Goal: Task Accomplishment & Management: Manage account settings

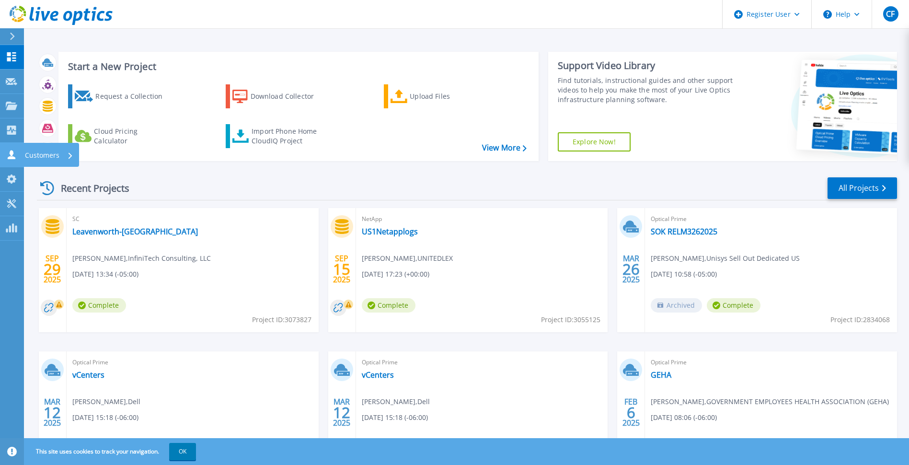
click at [11, 157] on icon at bounding box center [12, 154] width 8 height 9
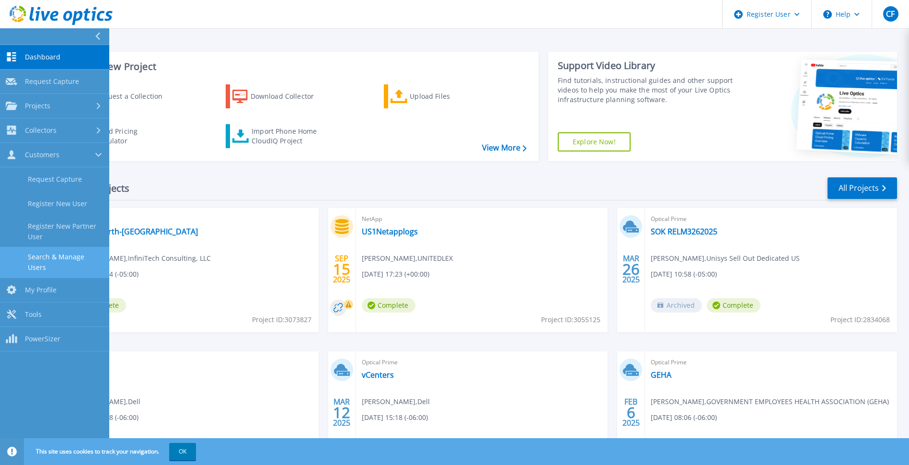
click at [61, 259] on link "Search & Manage Users" at bounding box center [54, 262] width 109 height 31
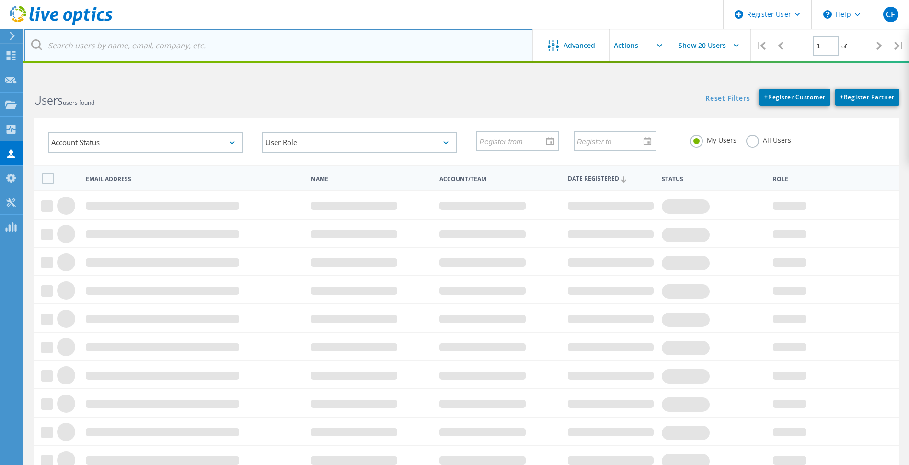
click at [200, 46] on input "text" at bounding box center [279, 46] width 510 height 34
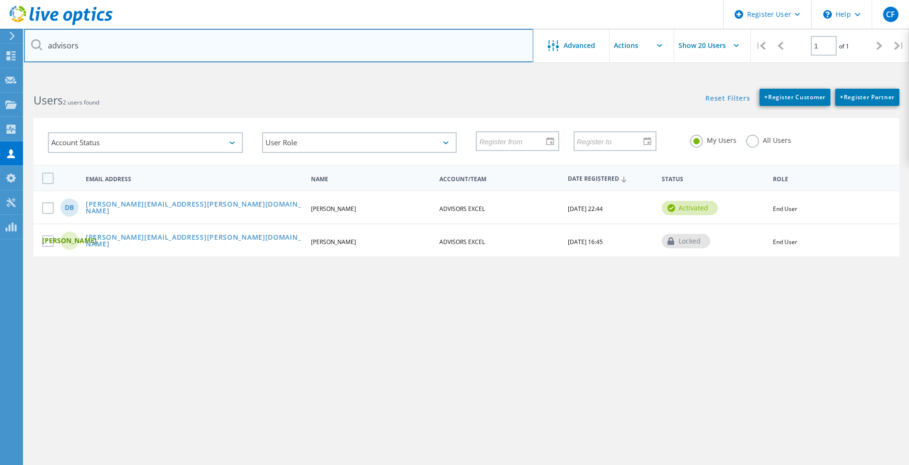
type input "[DOMAIN_NAME]"
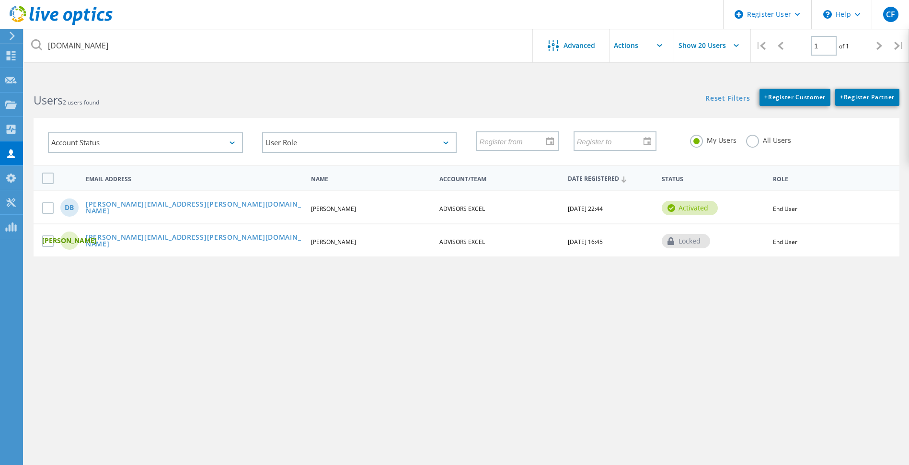
click at [750, 144] on label "All Users" at bounding box center [768, 139] width 45 height 9
click at [0, 0] on input "All Users" at bounding box center [0, 0] width 0 height 0
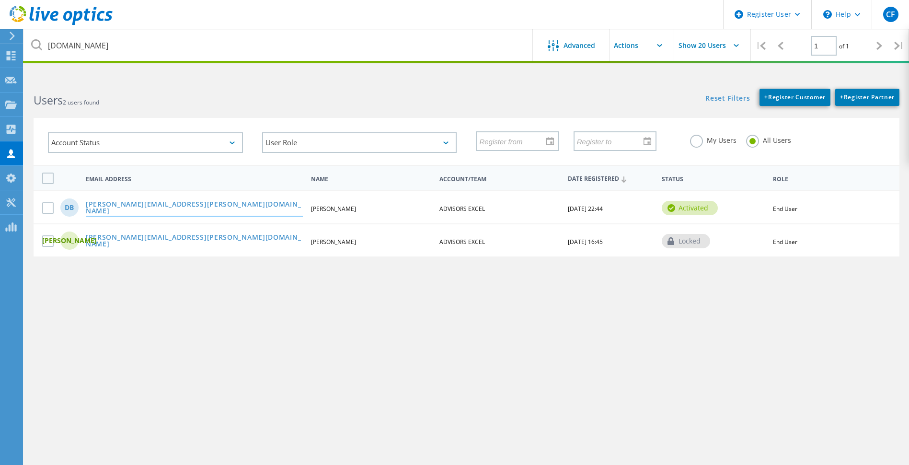
click at [149, 208] on link "[PERSON_NAME][EMAIL_ADDRESS][PERSON_NAME][DOMAIN_NAME]" at bounding box center [194, 208] width 217 height 15
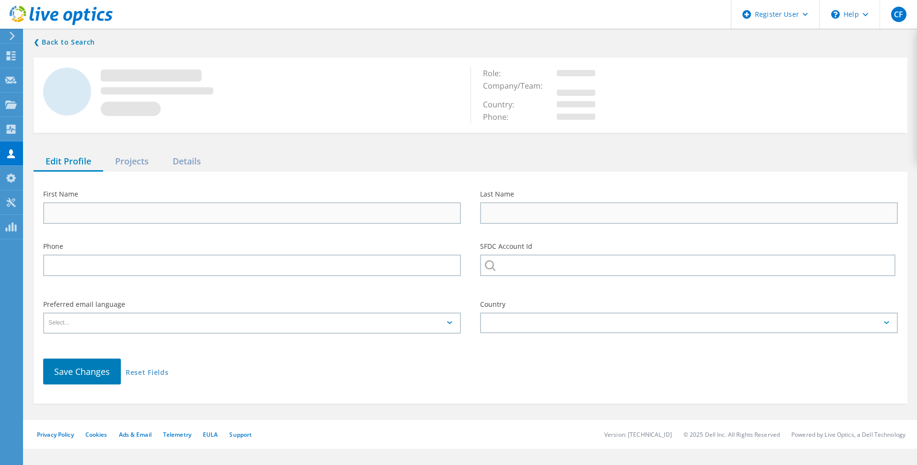
type input "[PERSON_NAME]"
type input "ADVISORS EXCEL"
type input "English"
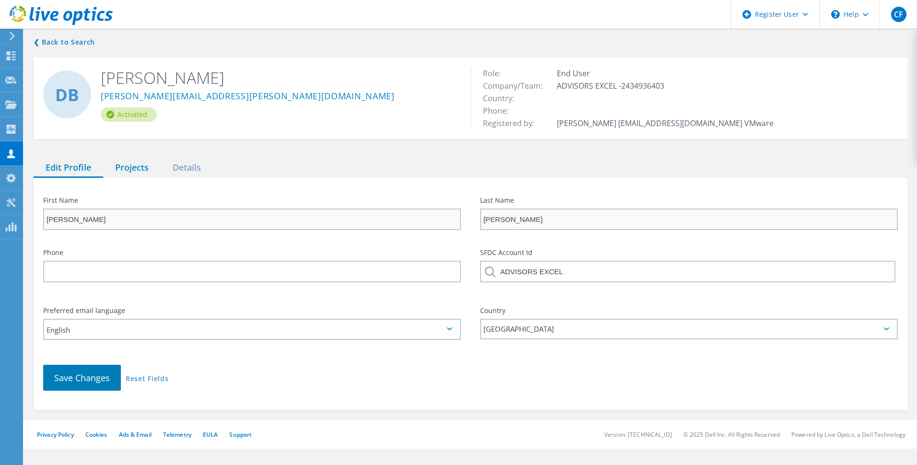
click at [131, 169] on div "Projects" at bounding box center [132, 168] width 58 height 20
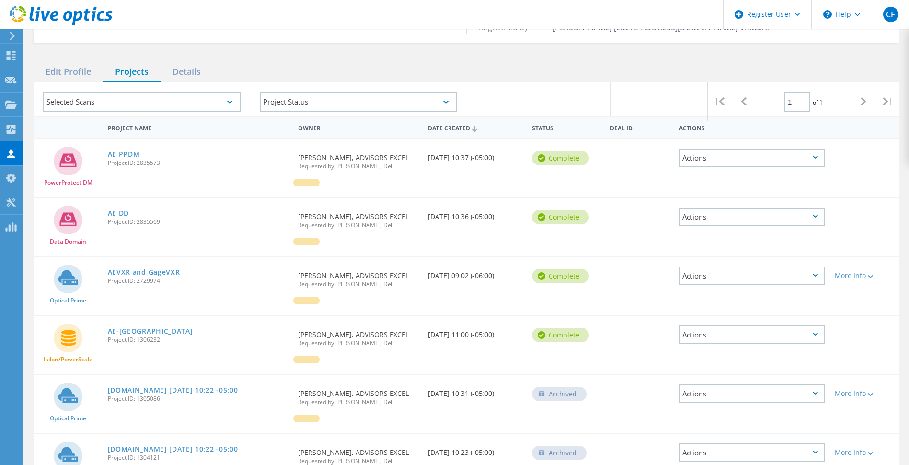
scroll to position [48, 0]
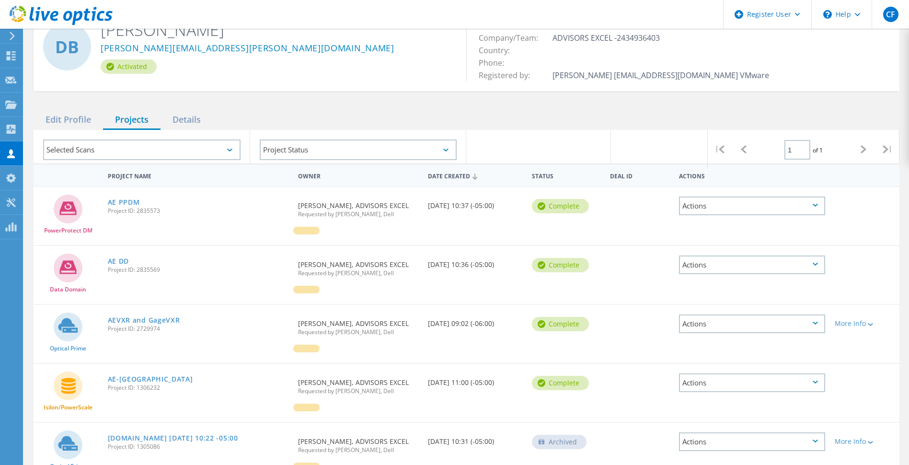
click at [803, 206] on div "Actions" at bounding box center [752, 206] width 146 height 19
click at [736, 217] on div "Share" at bounding box center [752, 220] width 144 height 15
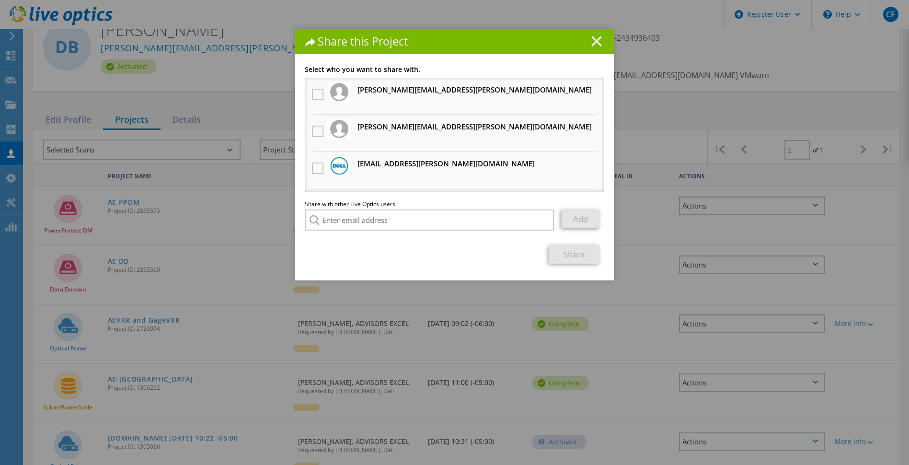
click at [593, 42] on line at bounding box center [597, 41] width 10 height 10
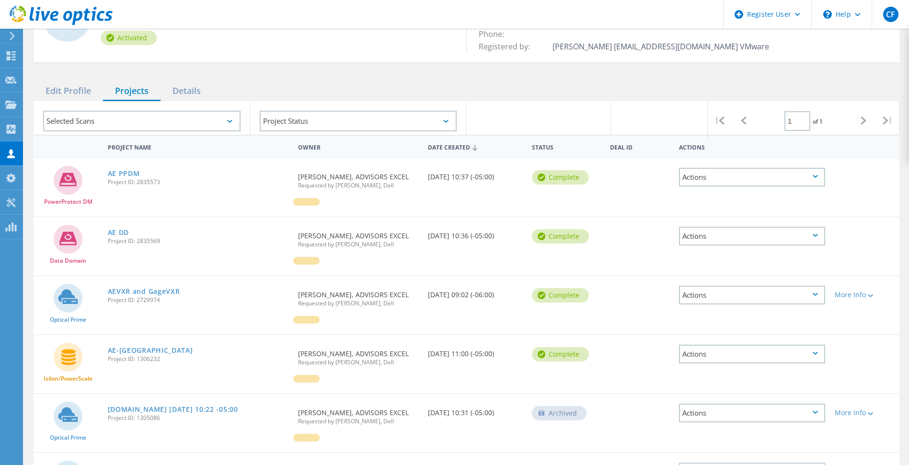
scroll to position [76, 0]
click at [133, 295] on link "AEVXR and GageVXR" at bounding box center [144, 292] width 72 height 7
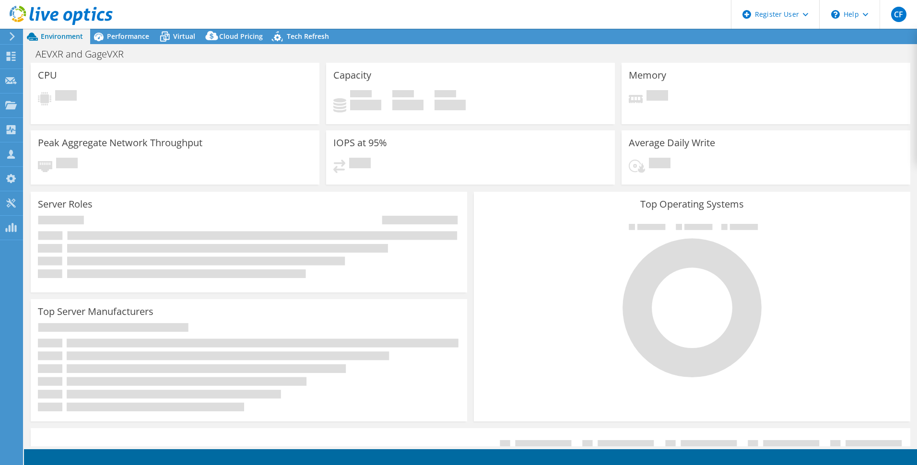
select select "USD"
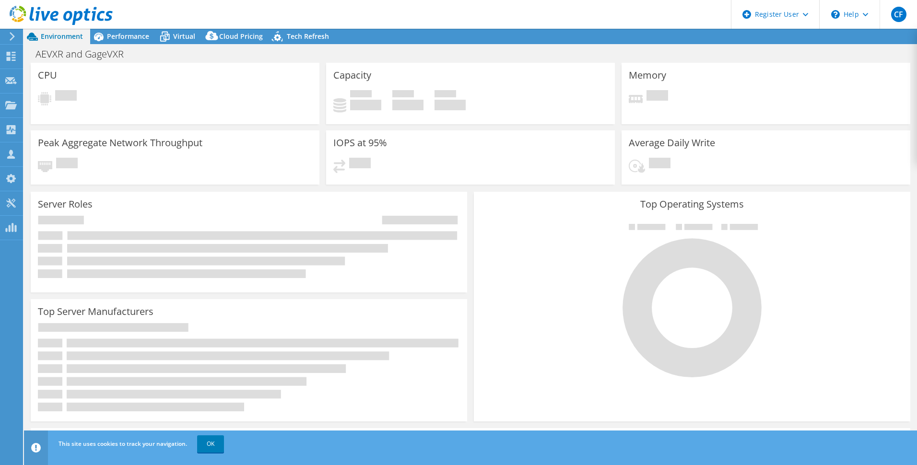
select select "USEast"
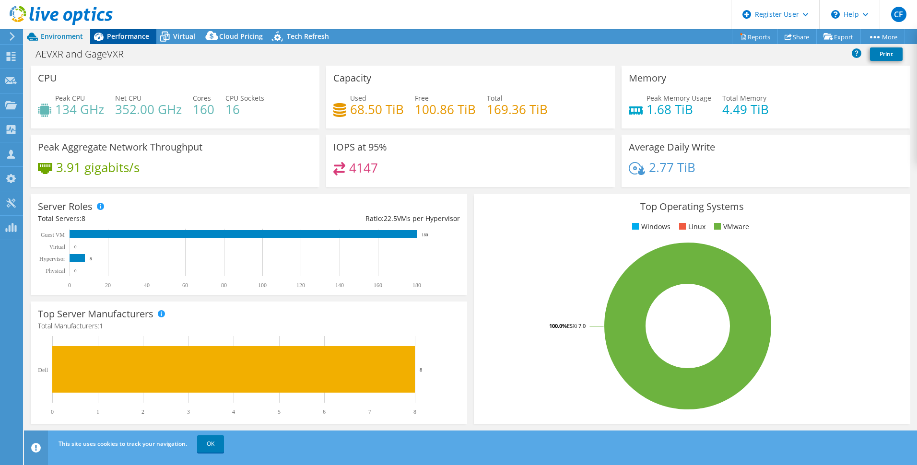
click at [127, 35] on span "Performance" at bounding box center [128, 36] width 42 height 9
